Goal: Task Accomplishment & Management: Manage account settings

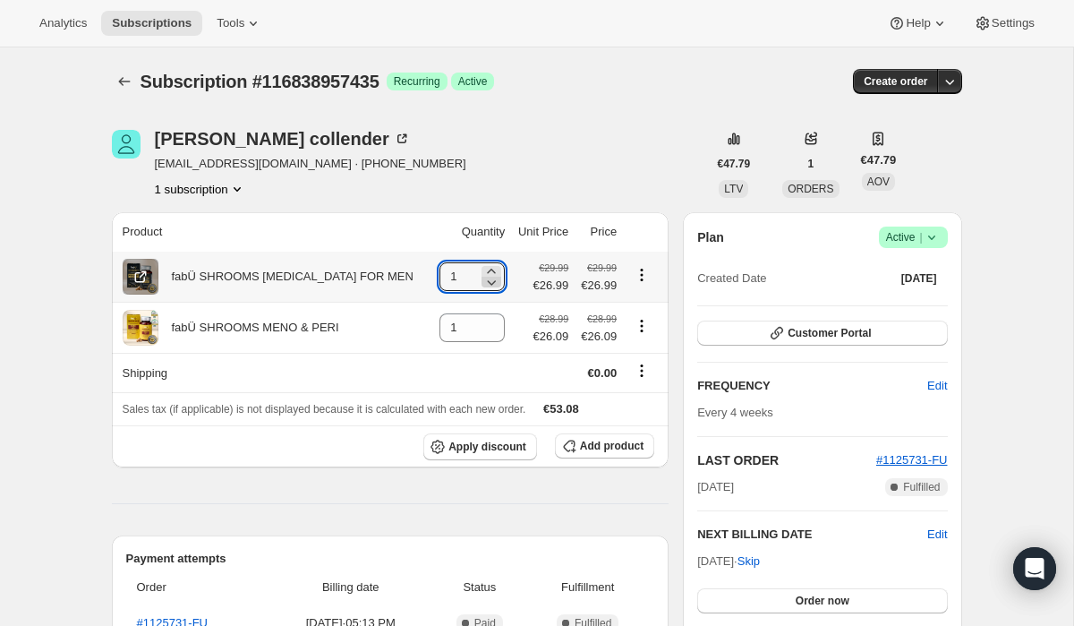
click at [483, 283] on icon at bounding box center [492, 282] width 18 height 18
type input "0"
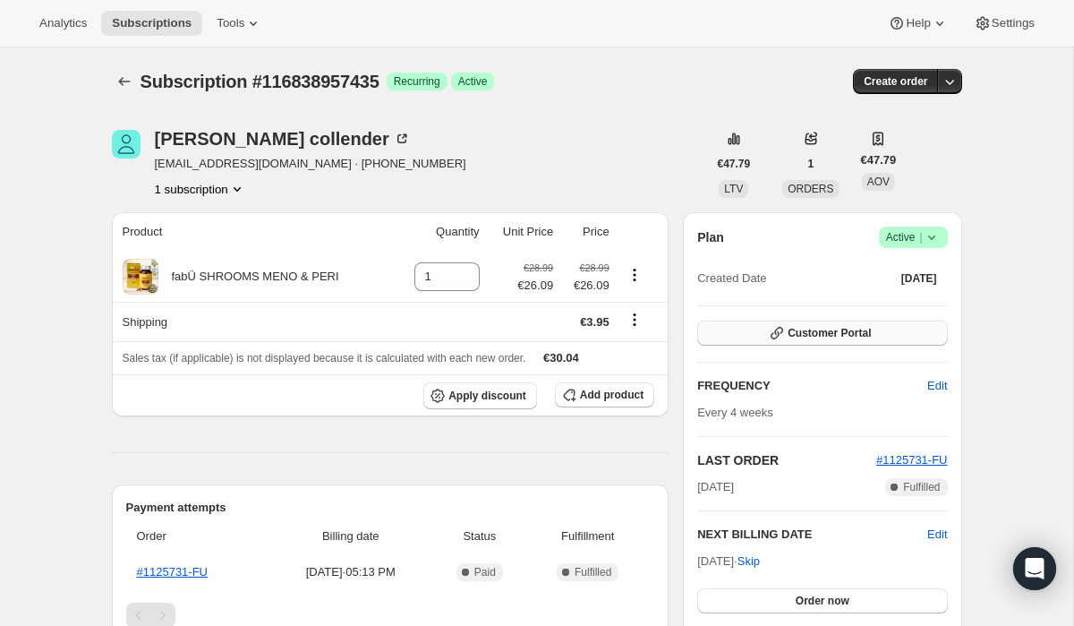
click at [877, 337] on button "Customer Portal" at bounding box center [822, 332] width 250 height 25
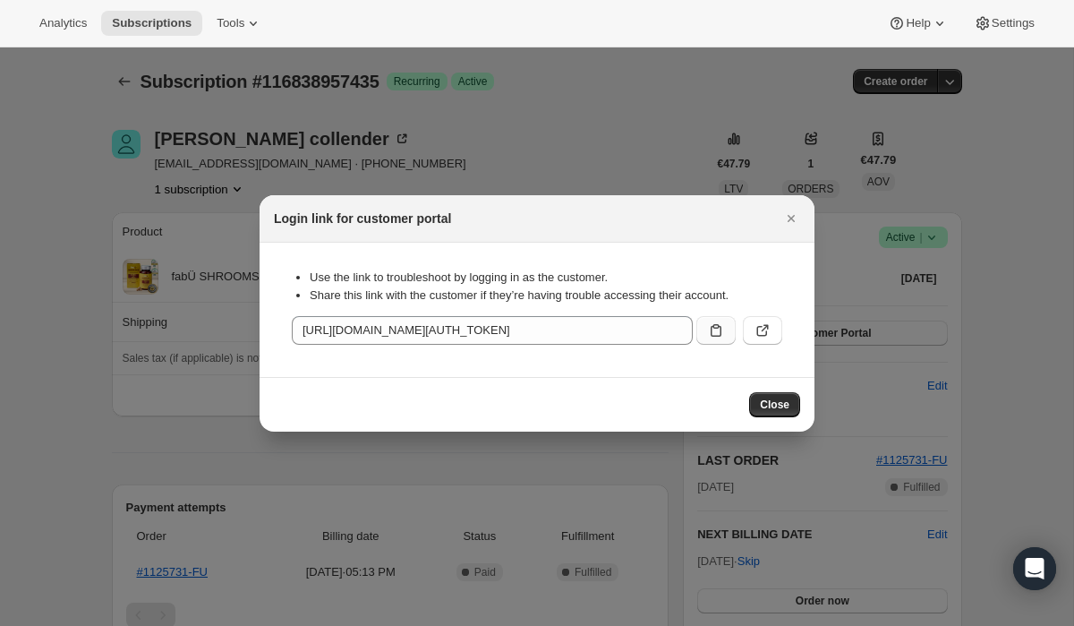
click at [713, 327] on icon ":rfa:" at bounding box center [716, 330] width 18 height 18
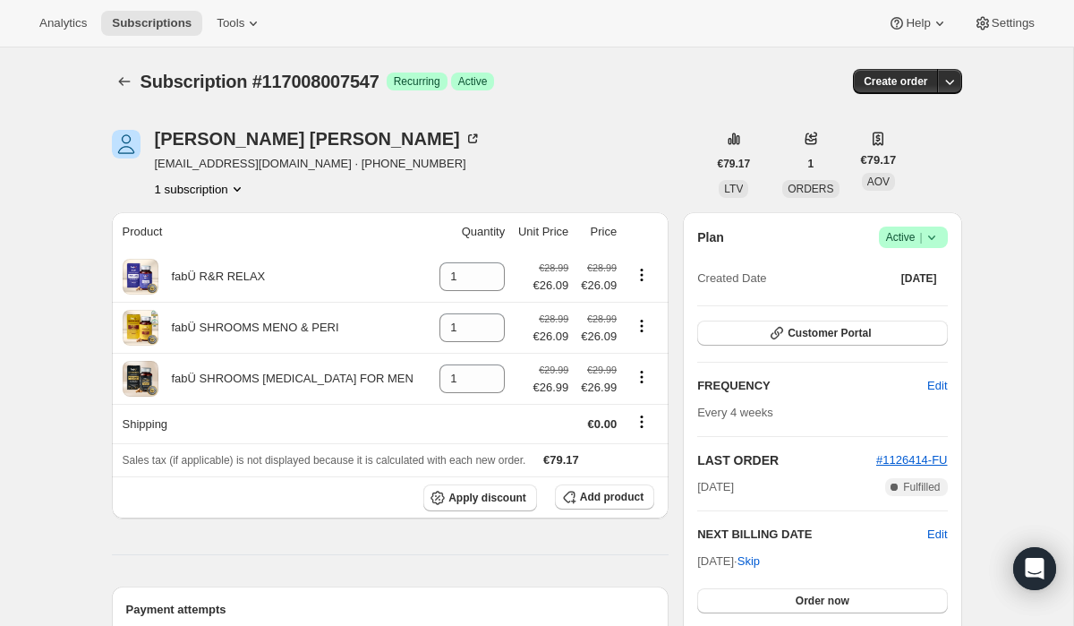
click at [930, 228] on icon at bounding box center [932, 237] width 18 height 18
click at [907, 295] on span "Cancel subscription" at bounding box center [908, 304] width 101 height 18
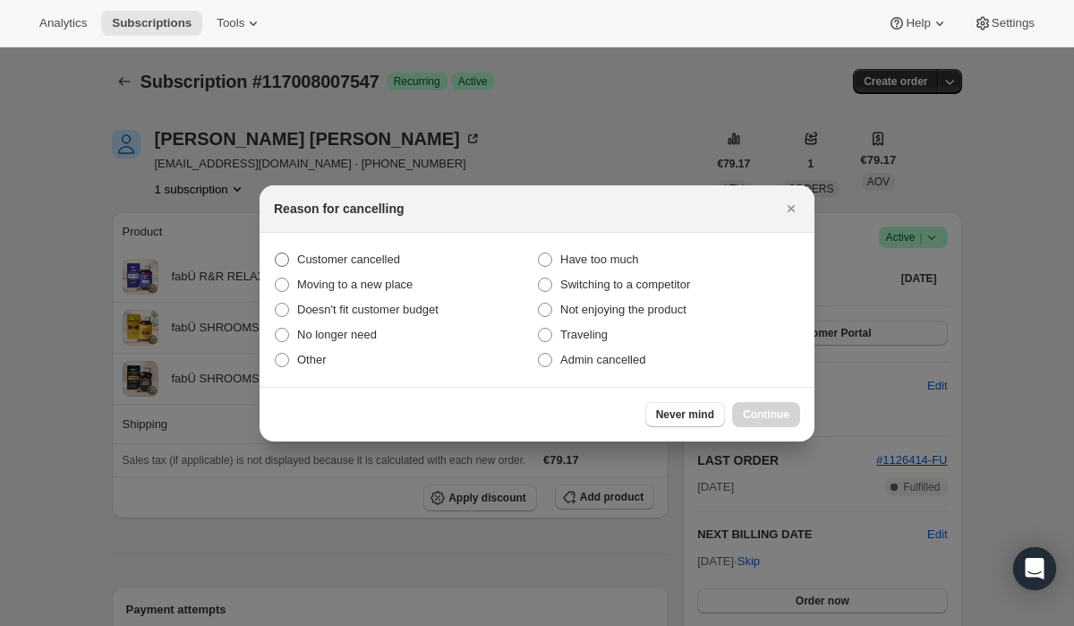
click at [506, 250] on label "Customer cancelled" at bounding box center [405, 259] width 263 height 25
click at [276, 252] on input "Customer cancelled" at bounding box center [275, 252] width 1 height 1
radio input "true"
click at [761, 405] on button "Continue" at bounding box center [766, 414] width 68 height 25
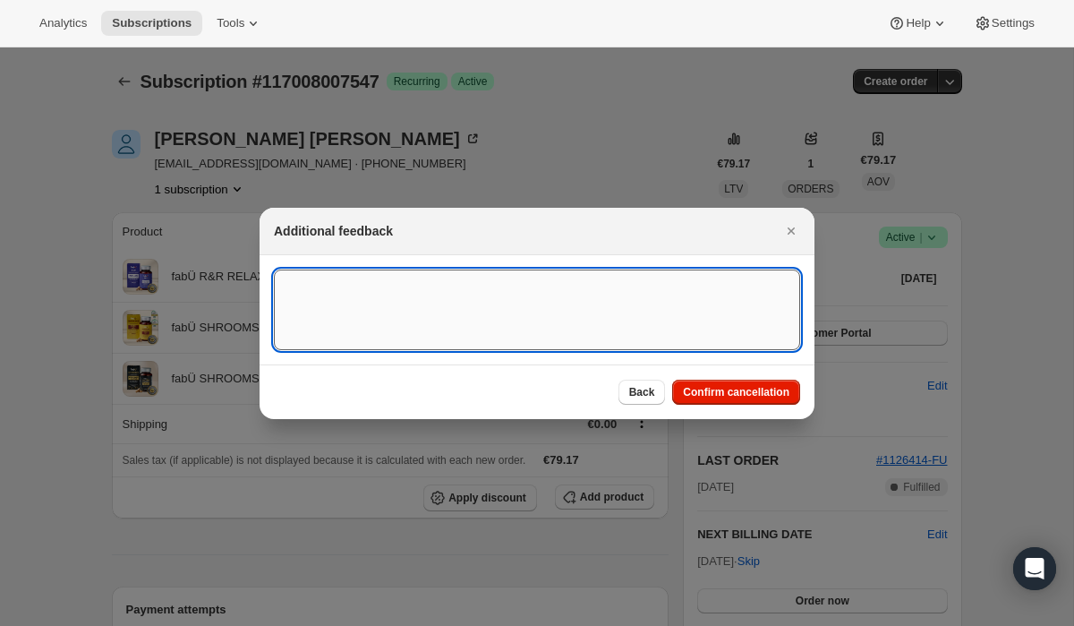
click at [637, 303] on textarea ":rbq:" at bounding box center [537, 309] width 526 height 81
type textarea "Didn't realise they had started a subscription"
click at [766, 393] on span "Confirm cancellation" at bounding box center [736, 392] width 107 height 14
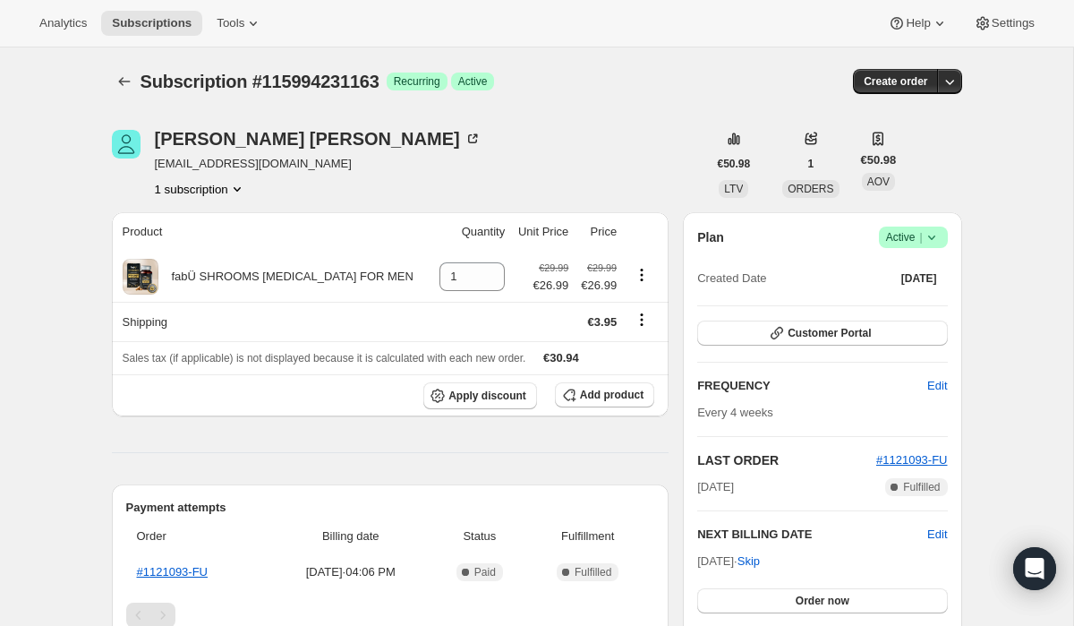
click at [787, 346] on div "Plan Success Active | Created Date Aug 1, 2025 Customer Portal FREQUENCY Edit E…" at bounding box center [822, 443] width 250 height 434
click at [788, 334] on span "Customer Portal" at bounding box center [829, 333] width 83 height 14
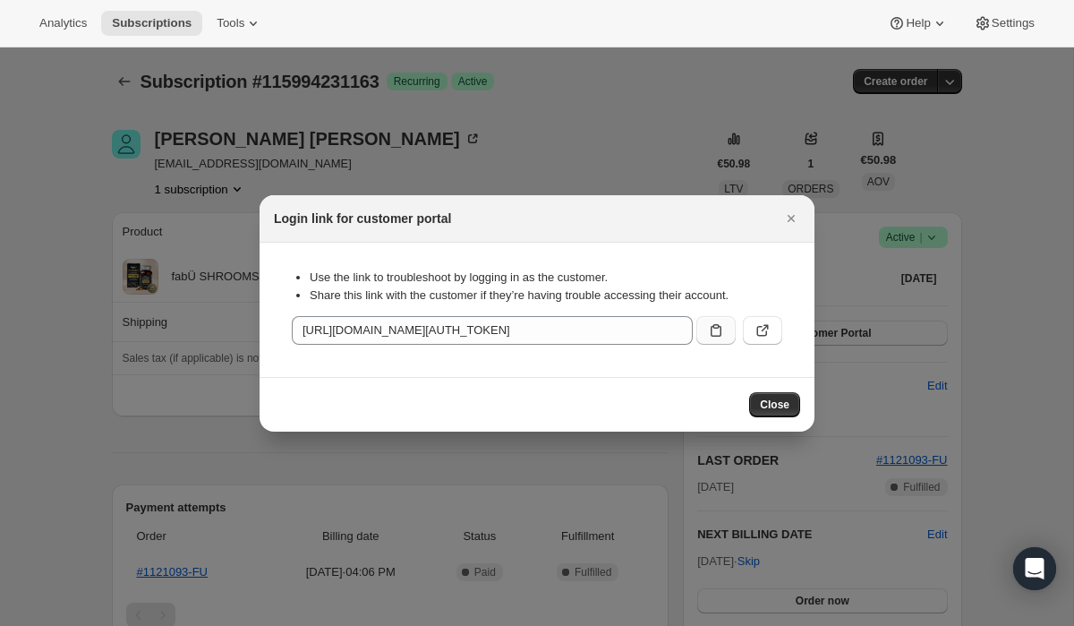
click at [718, 325] on icon ":rc0:" at bounding box center [716, 330] width 11 height 13
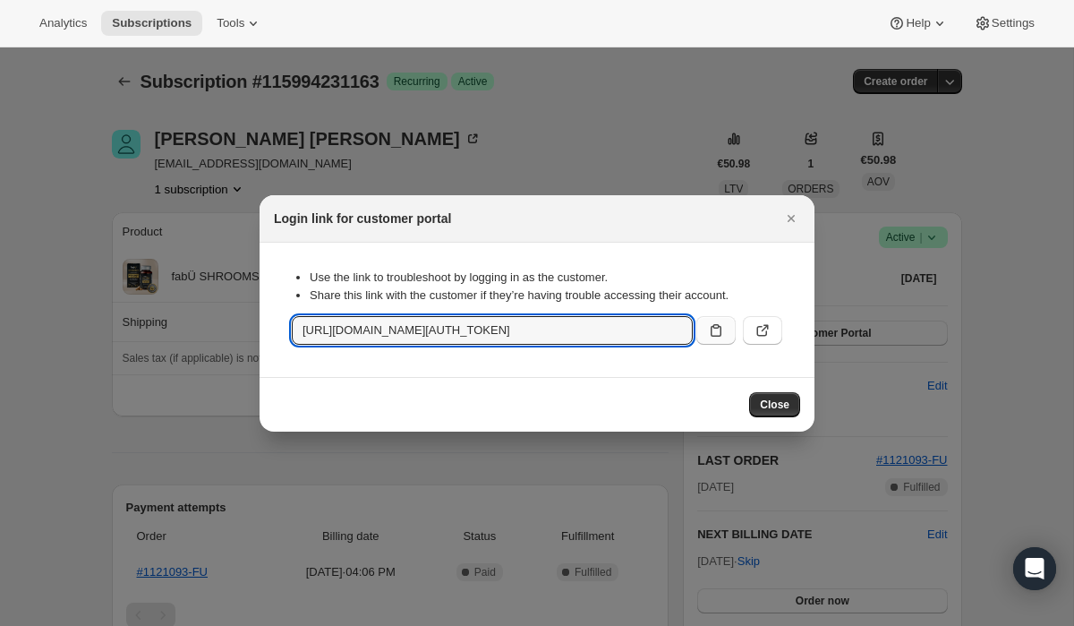
click at [714, 328] on icon ":rc0:" at bounding box center [716, 330] width 11 height 13
